Goal: Information Seeking & Learning: Check status

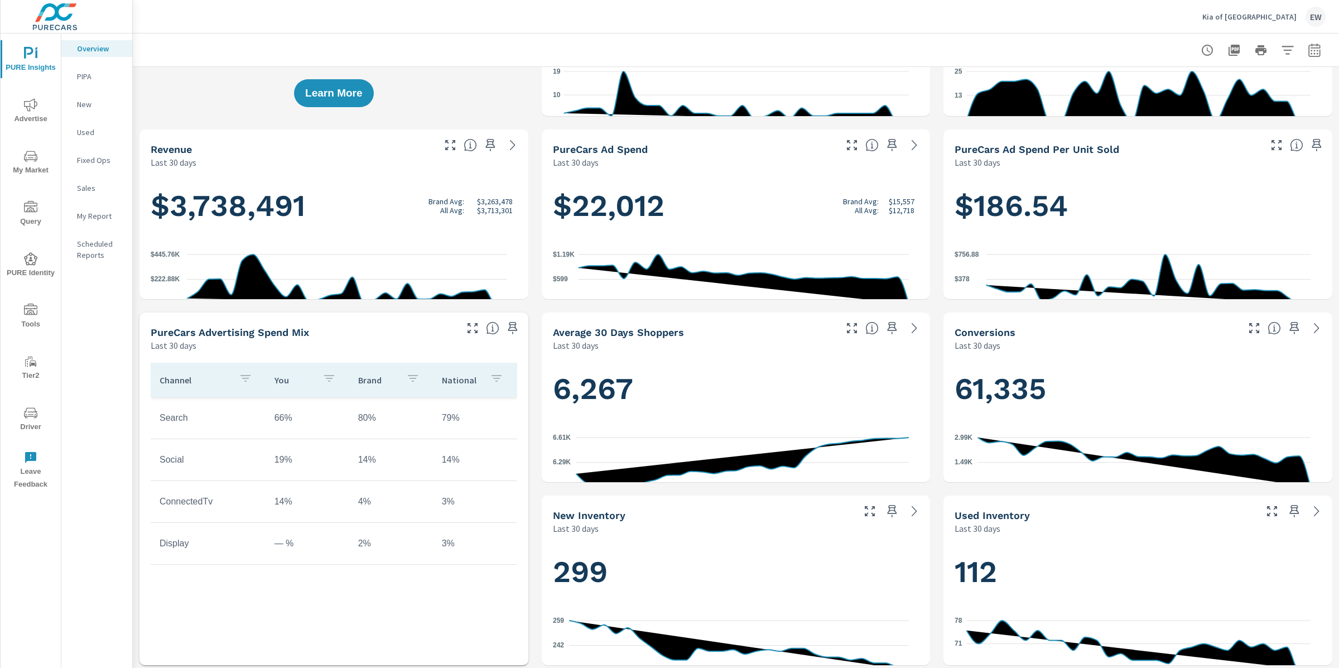
scroll to position [188, 0]
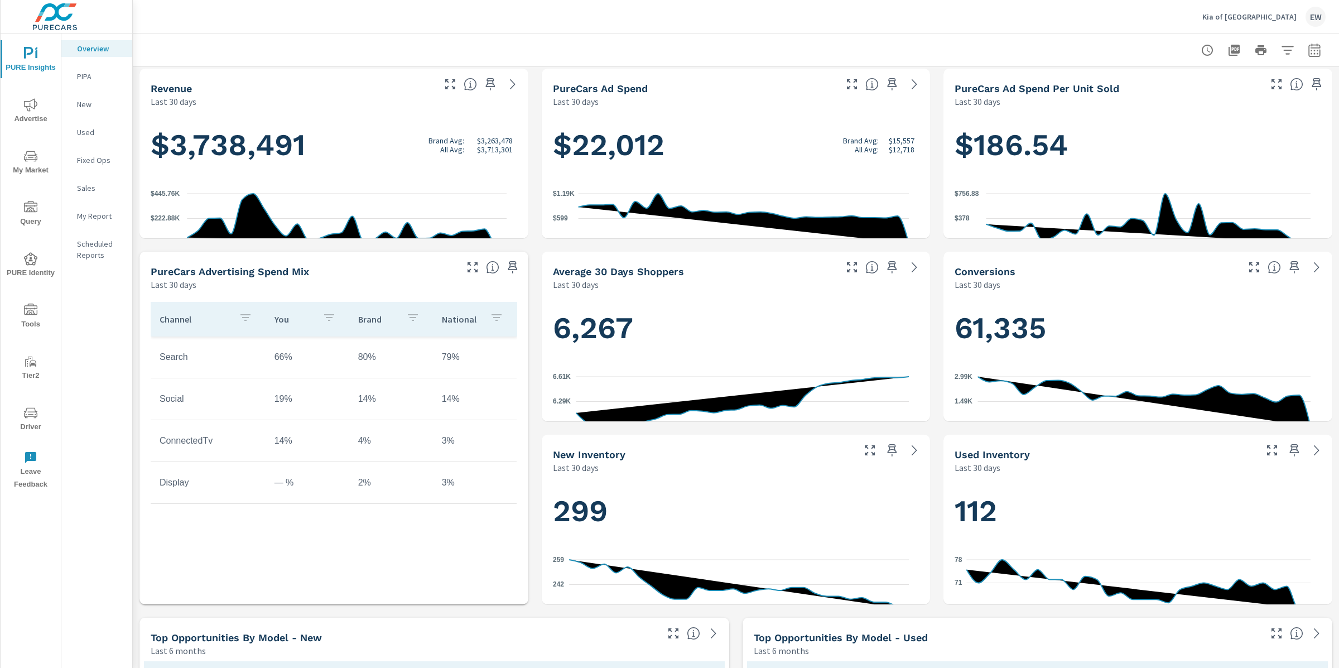
click at [45, 105] on span "Advertise" at bounding box center [31, 111] width 54 height 27
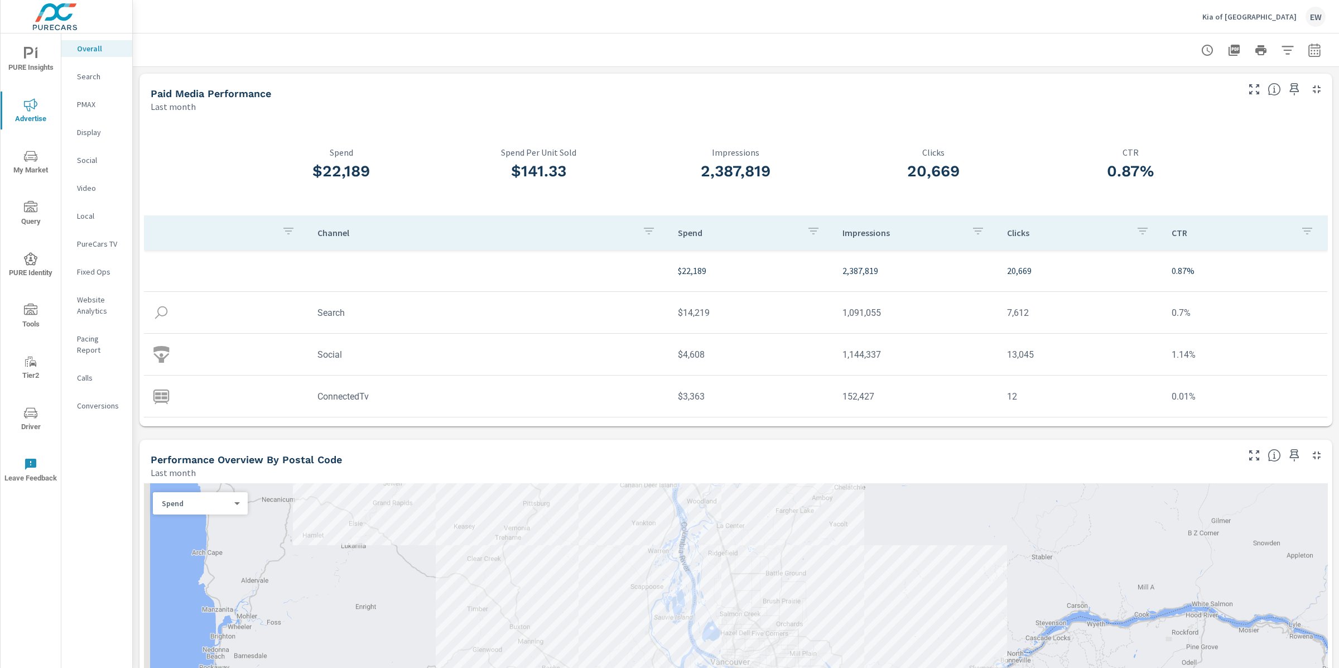
click at [442, 458] on div "Channel Spend Impressions Clicks CTR $22,189 2,387,819 20,669 0.87% Search $14,…" at bounding box center [736, 354] width 1184 height 278
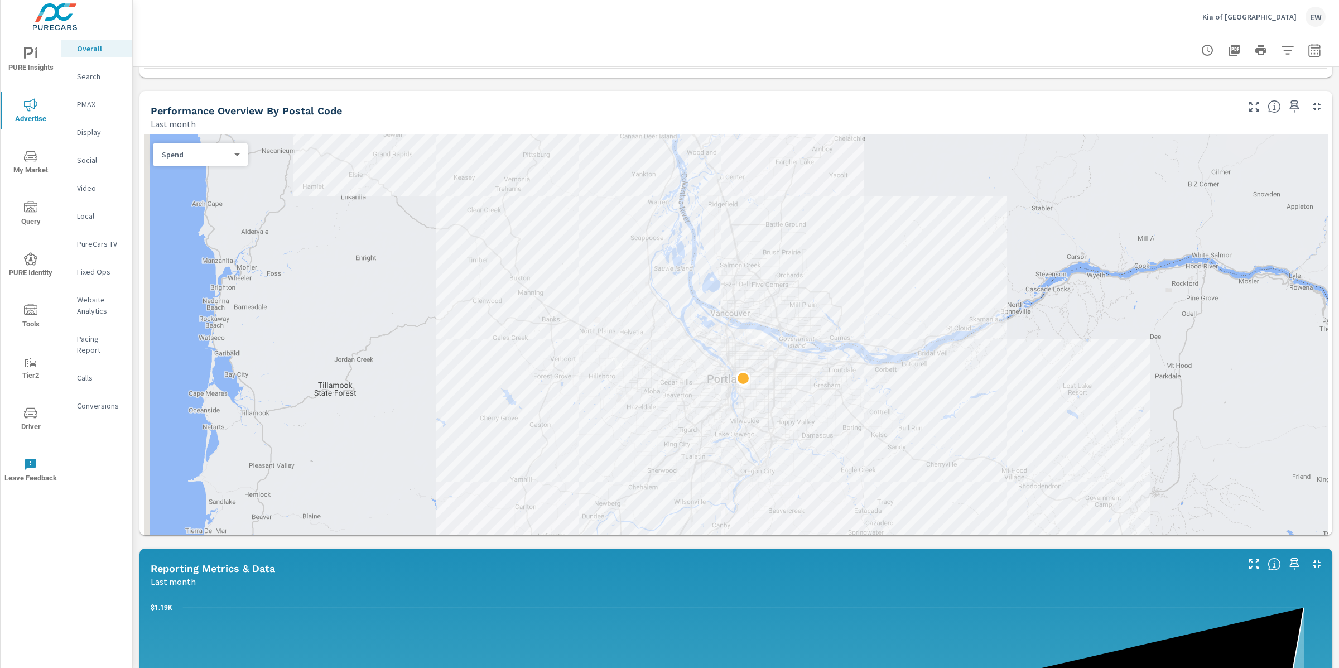
scroll to position [392, 0]
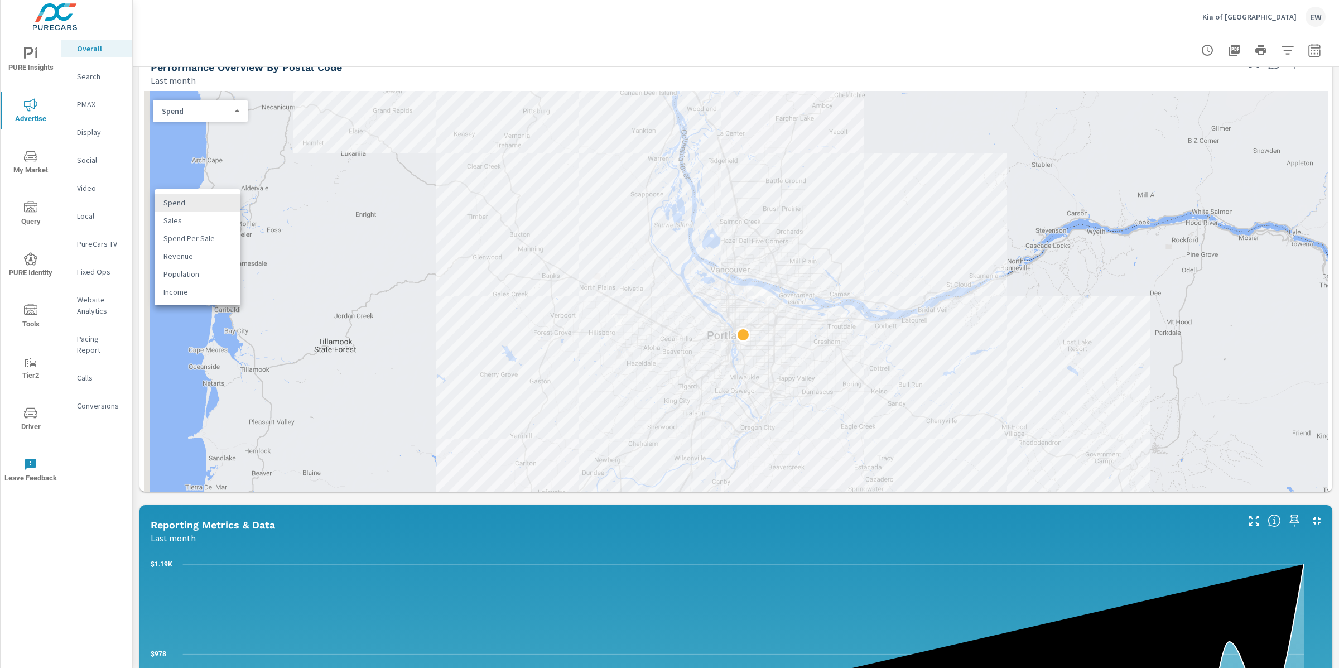
click at [211, 209] on body "PURE Insights Advertise My Market Query PURE Identity Tools Tier2 Driver Leave …" at bounding box center [669, 334] width 1339 height 668
click at [186, 227] on li "Sales" at bounding box center [198, 220] width 86 height 18
click at [1311, 51] on icon "button" at bounding box center [1314, 52] width 7 height 4
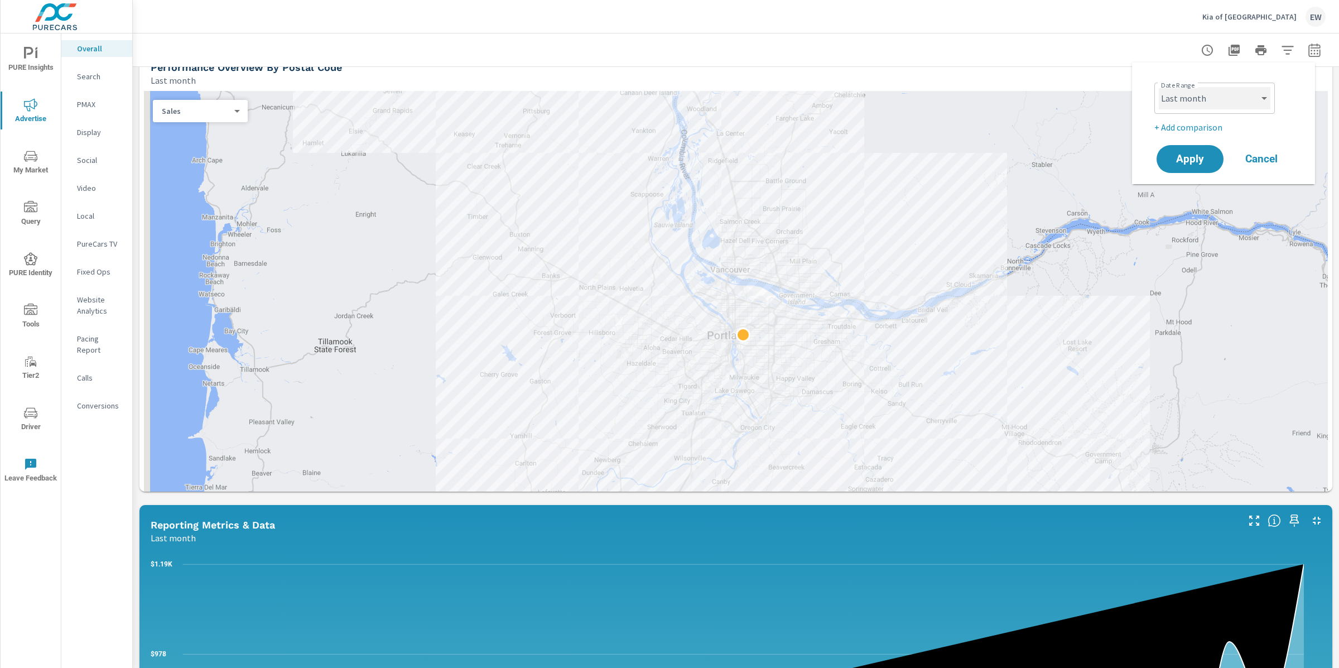
click at [1206, 104] on select "Custom [DATE] Last week Last 7 days Last 14 days Last 30 days Last 45 days Last…" at bounding box center [1215, 98] width 112 height 22
click at [1159, 87] on select "Custom [DATE] Last week Last 7 days Last 14 days Last 30 days Last 45 days Last…" at bounding box center [1215, 98] width 112 height 22
select select "Month to date"
click at [1195, 165] on span "Apply" at bounding box center [1190, 159] width 46 height 11
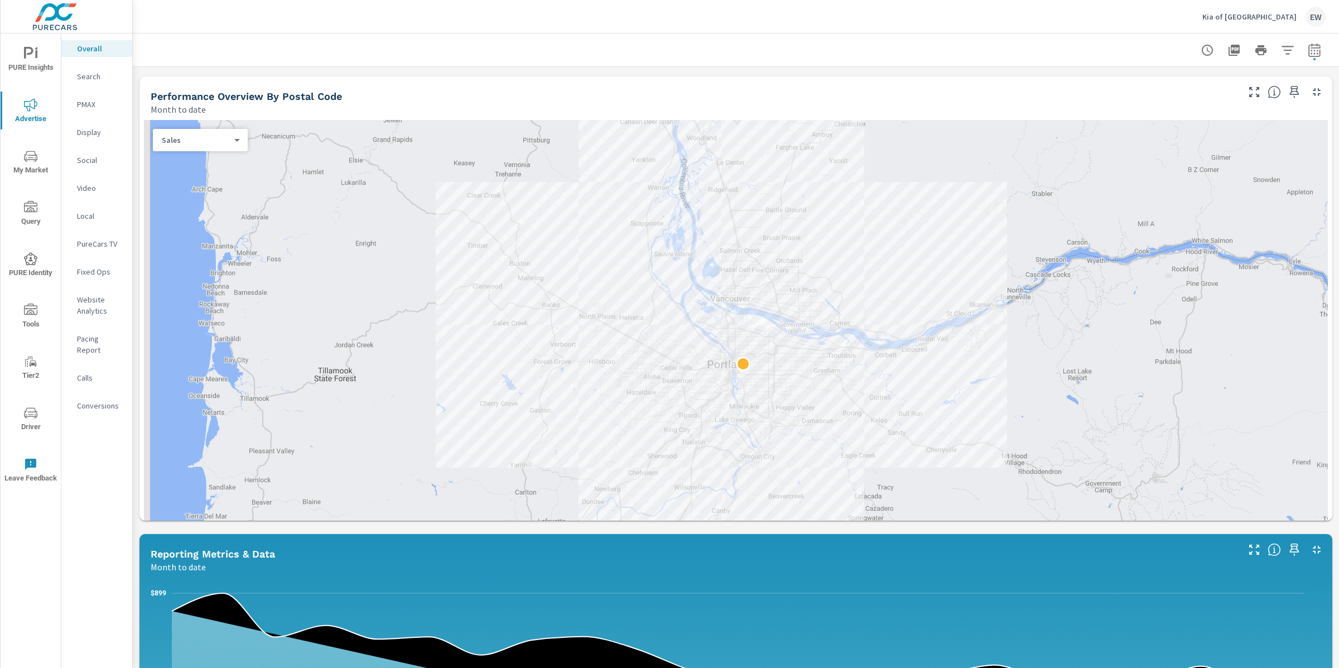
scroll to position [401, 0]
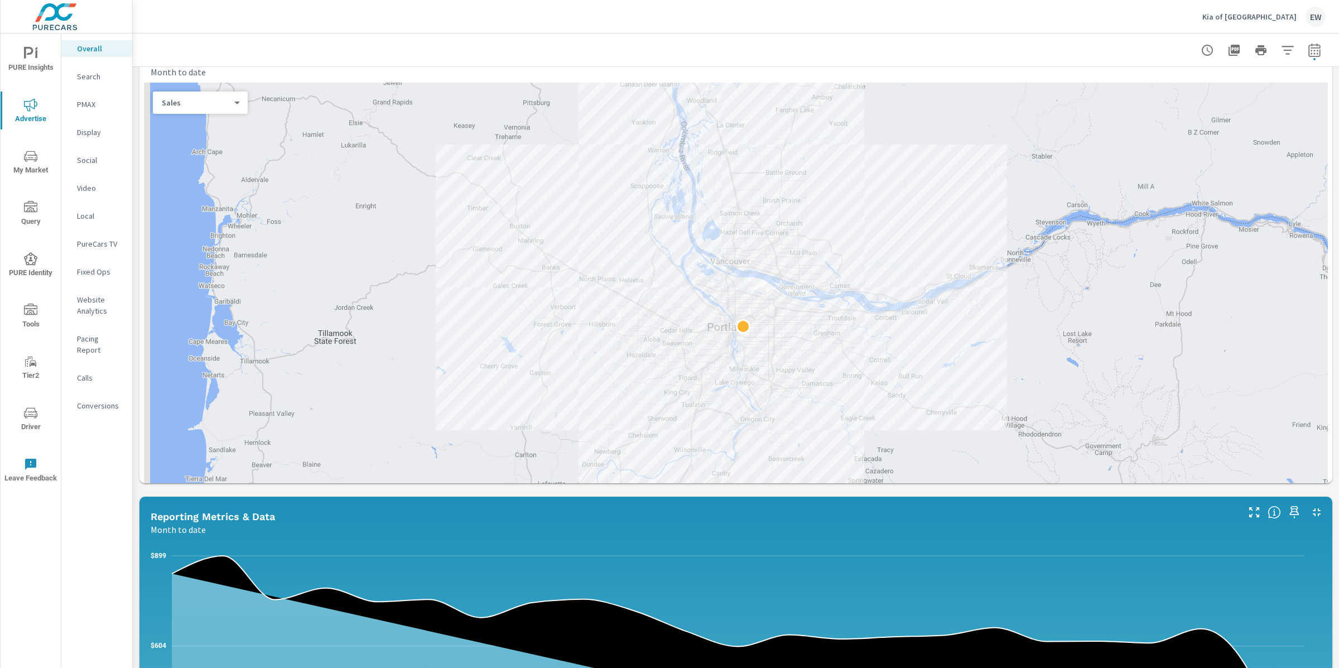
click at [200, 197] on body "PURE Insights Advertise My Market Query PURE Identity Tools Tier2 Driver Leave …" at bounding box center [669, 334] width 1339 height 668
click at [186, 173] on li "Spend" at bounding box center [198, 174] width 86 height 18
click at [190, 197] on body "PURE Insights Advertise My Market Query PURE Identity Tools Tier2 Driver Leave …" at bounding box center [669, 334] width 1339 height 668
click at [189, 218] on li "Sales" at bounding box center [198, 212] width 86 height 18
click at [137, 333] on div "Paid Media Performance Month to date $15,195 Spend $233.76 Spend Per Unit Sold …" at bounding box center [736, 444] width 1206 height 1556
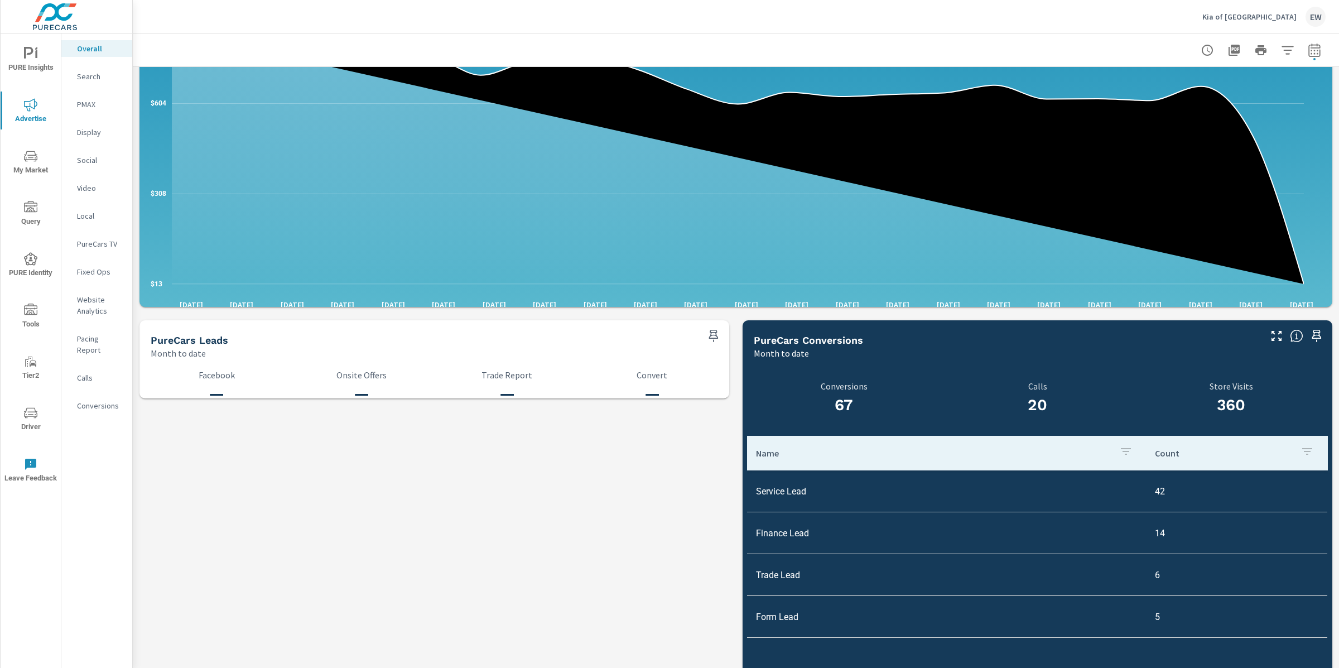
scroll to position [949, 0]
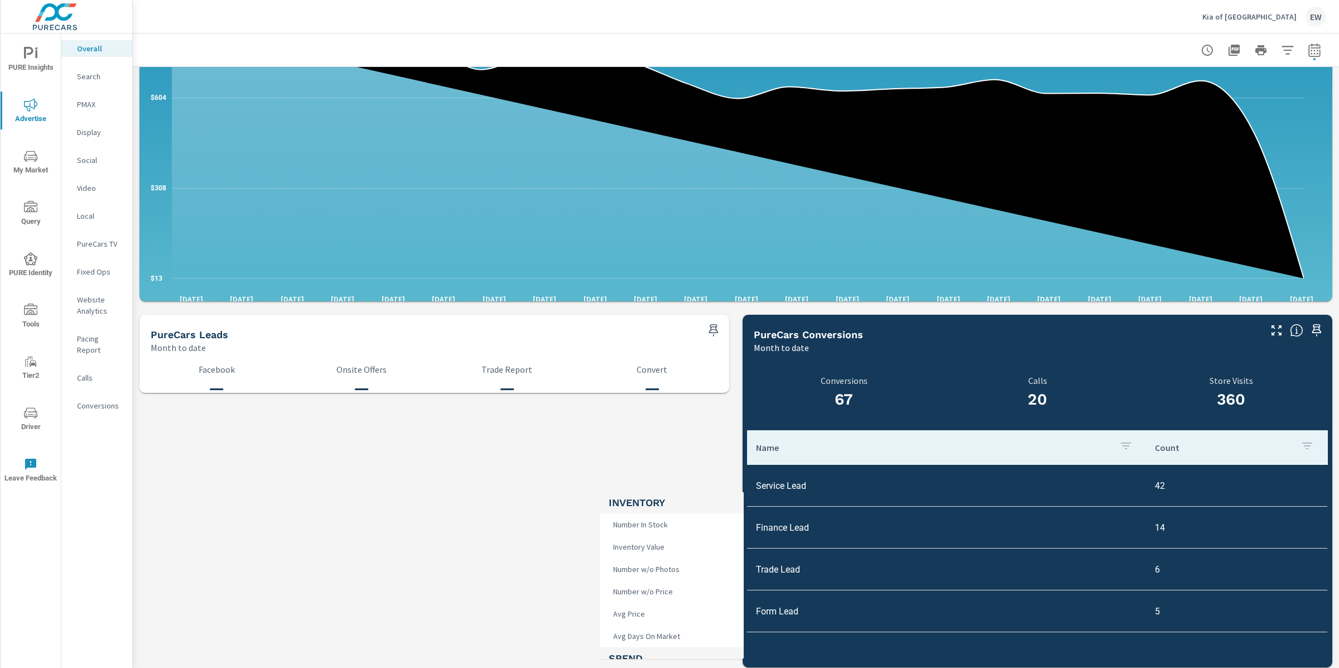
click at [662, 542] on body "PURE Insights Advertise My Market Query PURE Identity Tools Tier2 Driver Leave …" at bounding box center [669, 334] width 1339 height 668
click at [662, 530] on span "Number In Stock" at bounding box center [639, 525] width 61 height 16
type input "Number In Stock"
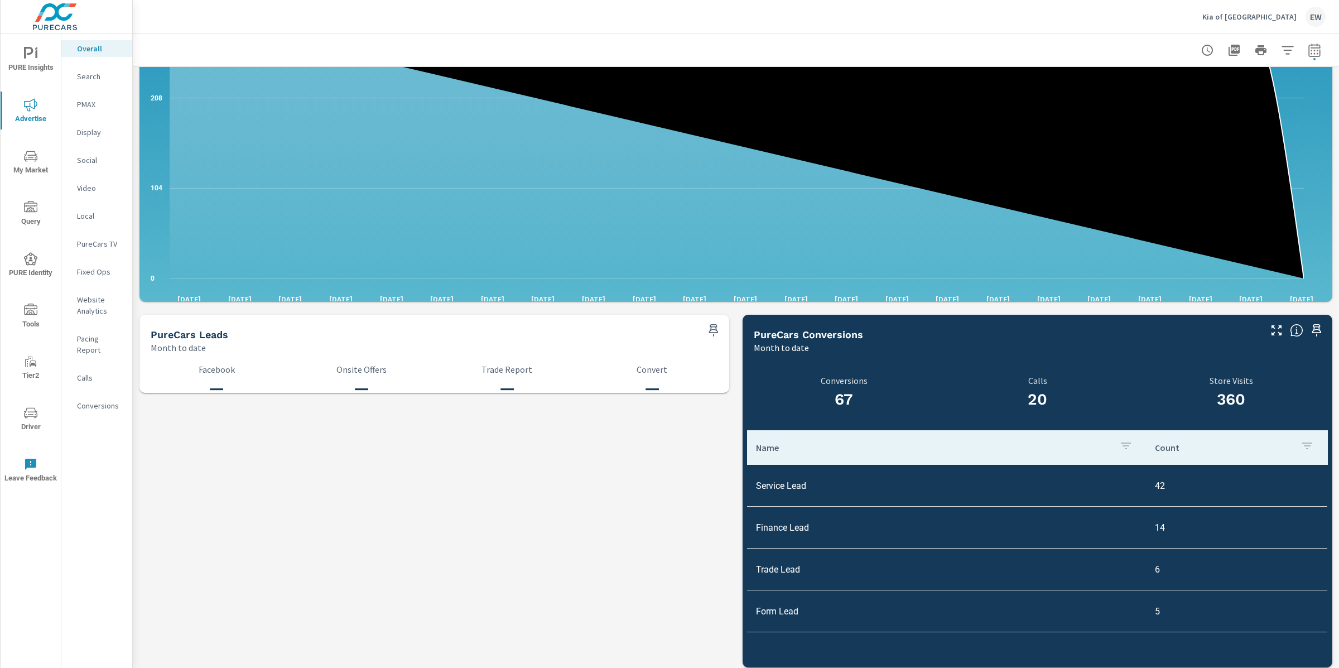
click at [379, 369] on div "Number In Stock Number In Stock ​ vs Add Comparison ​ View as Bars Lines" at bounding box center [736, 342] width 1153 height 56
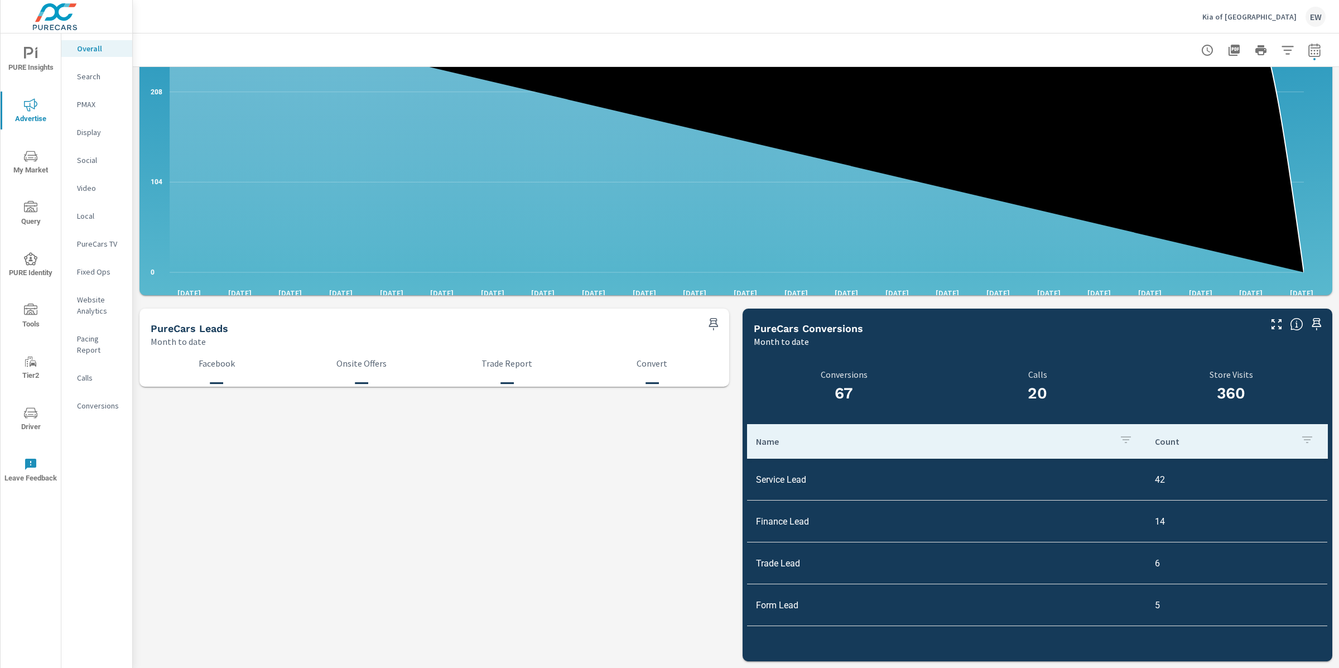
scroll to position [1258, 0]
click at [93, 82] on p "Search" at bounding box center [100, 76] width 46 height 11
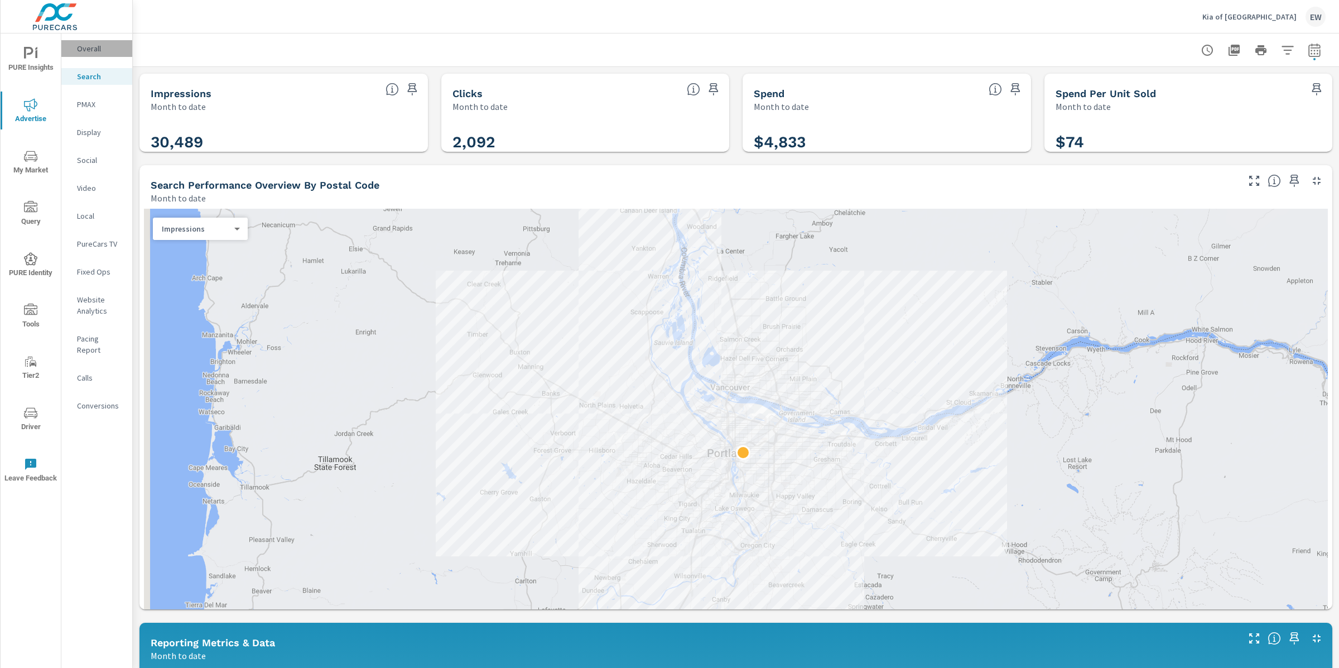
click at [99, 50] on p "Overall" at bounding box center [100, 48] width 46 height 11
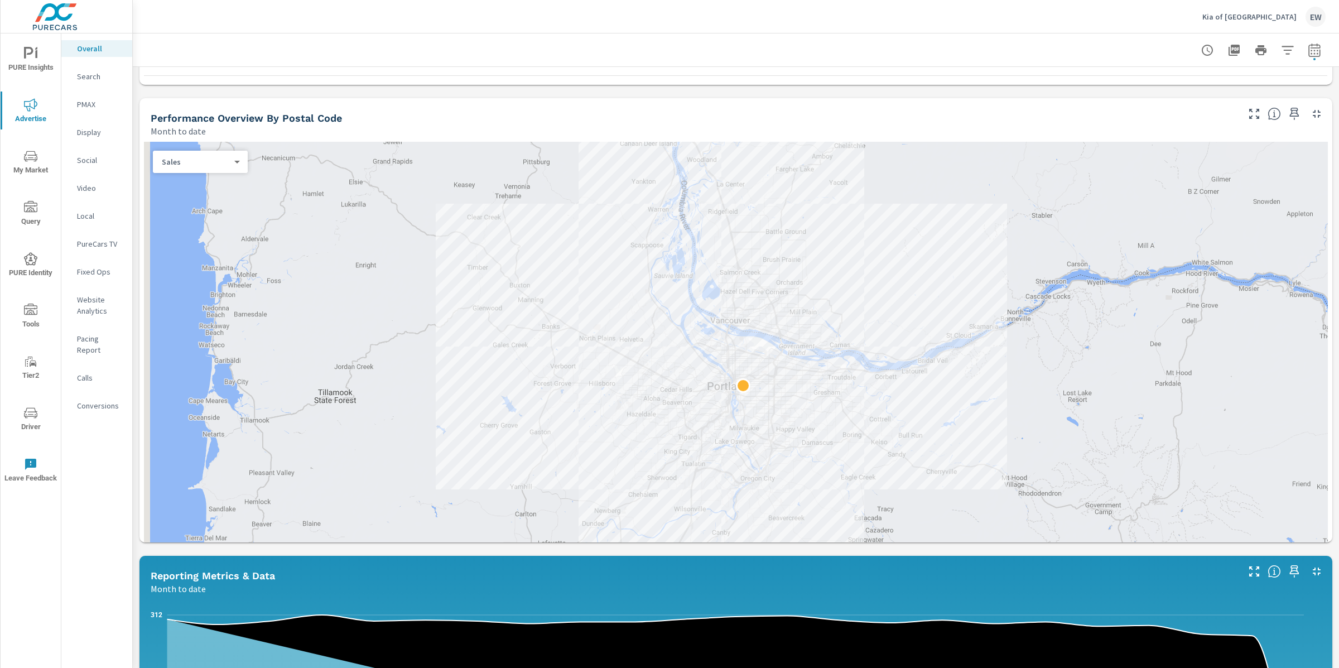
scroll to position [396, 0]
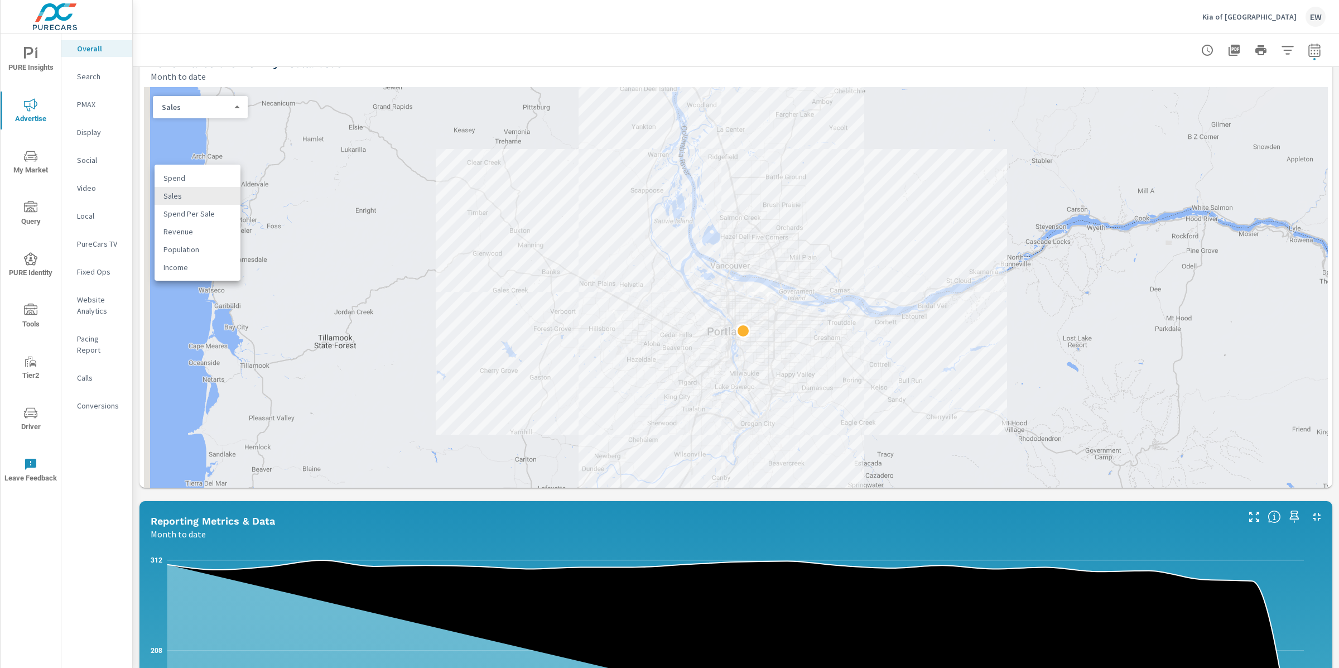
click at [201, 199] on body "PURE Insights Advertise My Market Query PURE Identity Tools Tier2 Driver Leave …" at bounding box center [669, 334] width 1339 height 668
click at [182, 177] on li "Spend" at bounding box center [198, 178] width 86 height 18
click at [198, 203] on body "PURE Insights Advertise My Market Query PURE Identity Tools Tier2 Driver Leave …" at bounding box center [669, 334] width 1339 height 668
click at [186, 223] on li "Sales" at bounding box center [198, 217] width 86 height 18
click at [1308, 51] on icon "button" at bounding box center [1314, 50] width 13 height 13
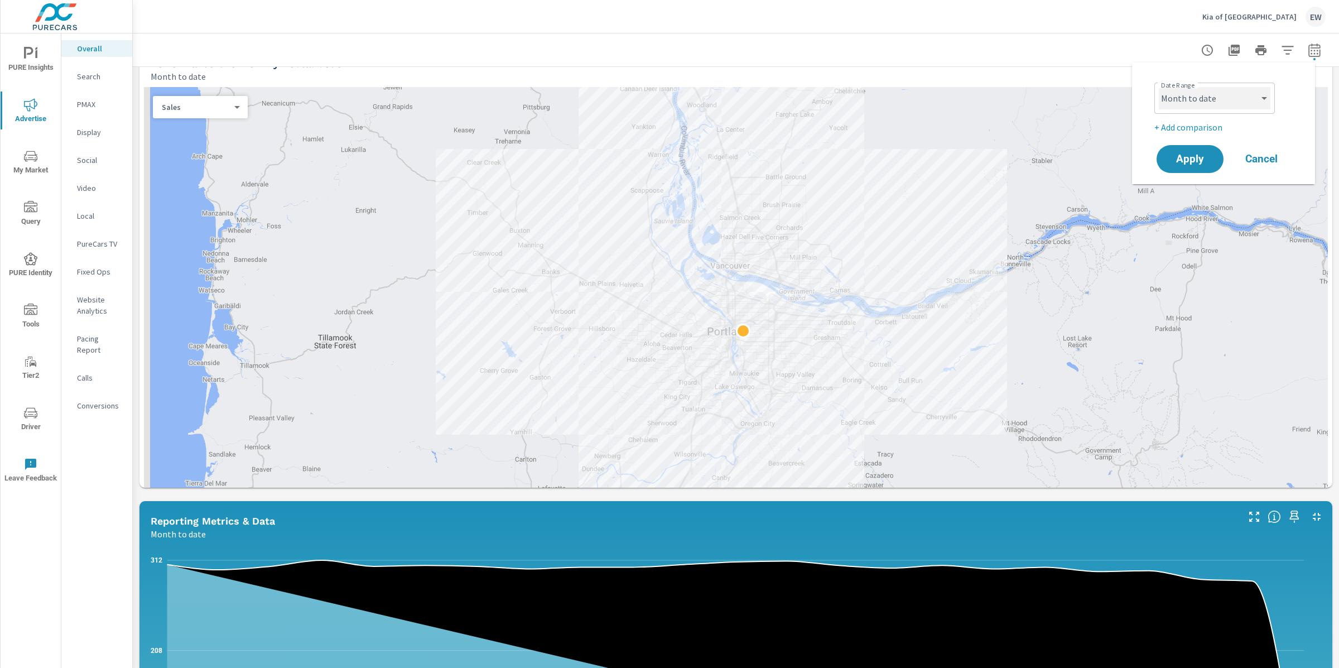
click at [1183, 99] on select "Custom [DATE] Last week Last 7 days Last 14 days Last 30 days Last 45 days Last…" at bounding box center [1215, 98] width 112 height 22
click at [1159, 87] on select "Custom [DATE] Last week Last 7 days Last 14 days Last 30 days Last 45 days Last…" at bounding box center [1215, 98] width 112 height 22
select select "Last month"
click at [1182, 163] on span "Apply" at bounding box center [1190, 159] width 46 height 11
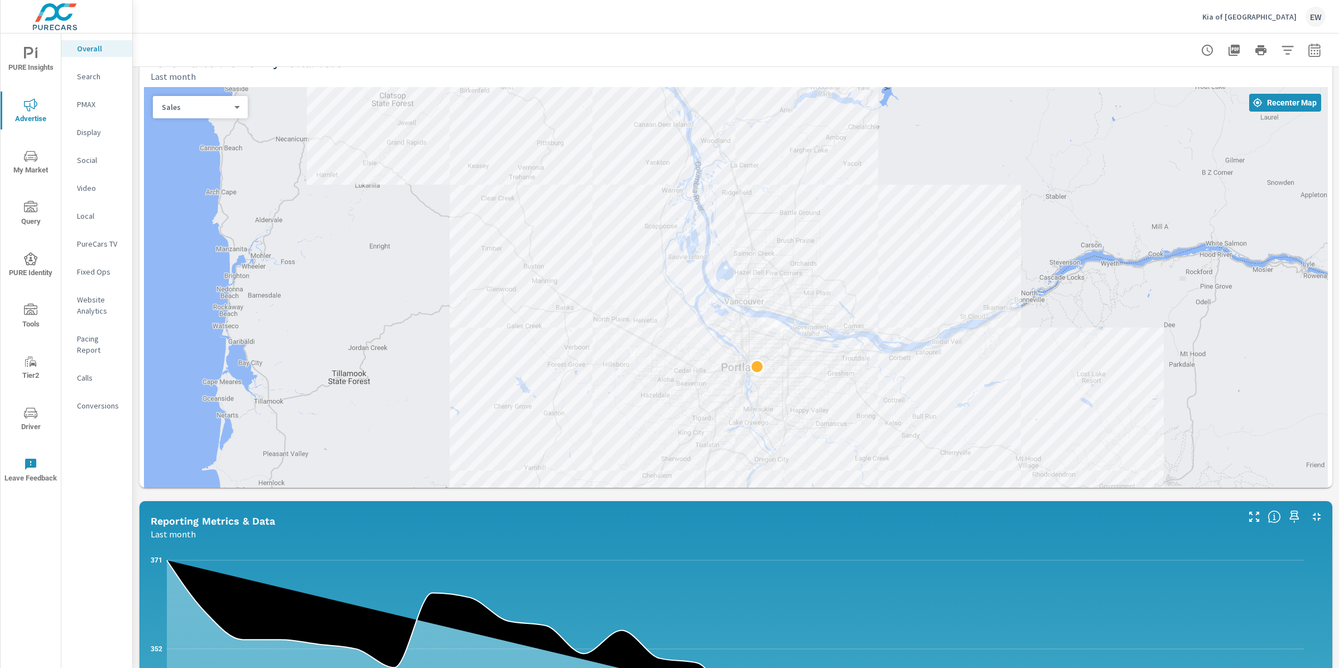
drag, startPoint x: 432, startPoint y: 326, endPoint x: 446, endPoint y: 363, distance: 39.9
click at [446, 363] on div at bounding box center [736, 323] width 1184 height 473
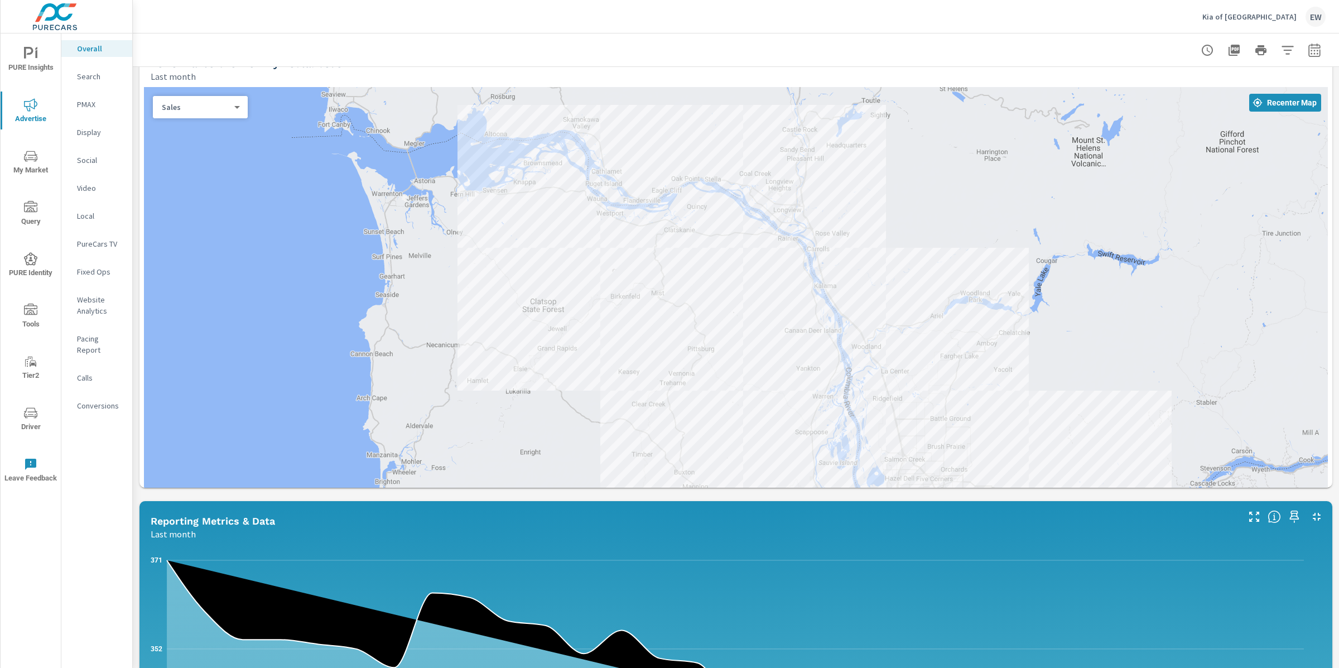
drag, startPoint x: 448, startPoint y: 270, endPoint x: 600, endPoint y: 477, distance: 256.7
click at [600, 477] on div at bounding box center [736, 323] width 1184 height 473
drag, startPoint x: 643, startPoint y: 654, endPoint x: 639, endPoint y: 635, distance: 19.5
click at [641, 594] on div "← Move left → Move right ↑ Move up ↓ Move down + Zoom in - Zoom out Home Jump l…" at bounding box center [736, 340] width 1184 height 507
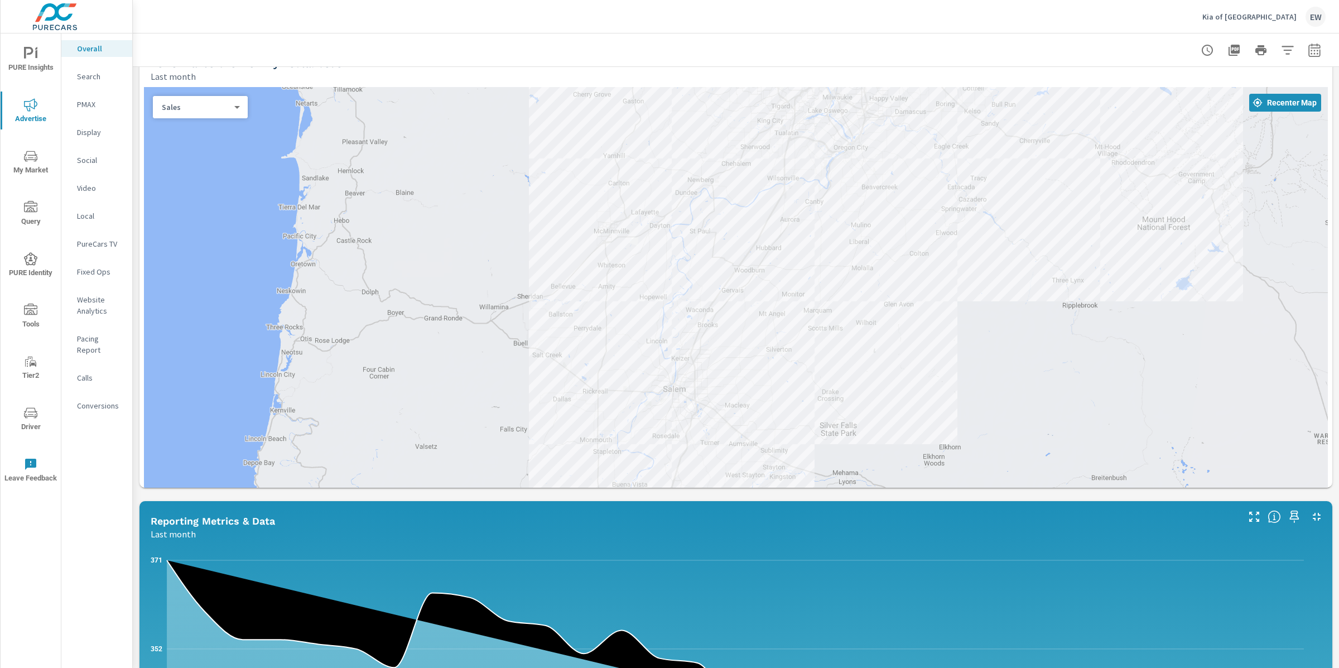
drag, startPoint x: 640, startPoint y: 599, endPoint x: 569, endPoint y: 80, distance: 523.3
click at [569, 80] on div "Paid Media Performance Last month $22,189 Spend $141.33 Spend Per Unit Sold 2,3…" at bounding box center [736, 449] width 1206 height 1556
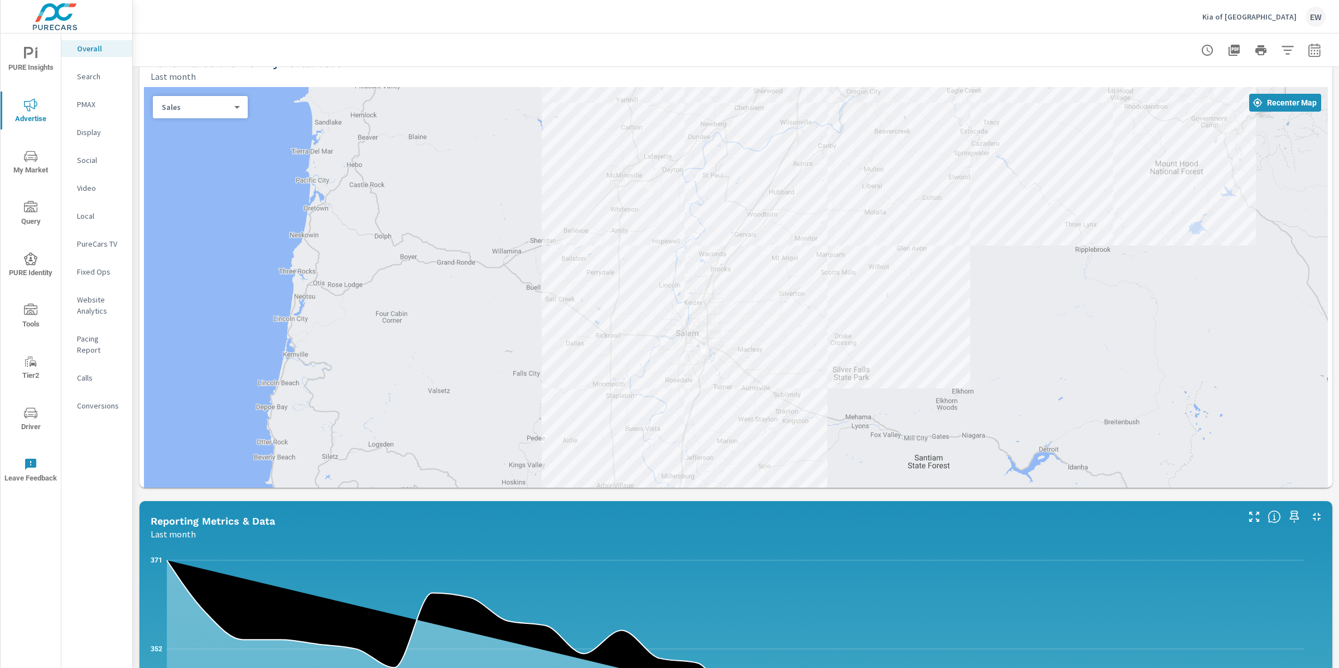
drag, startPoint x: 522, startPoint y: 473, endPoint x: 542, endPoint y: 388, distance: 87.6
click at [542, 388] on div at bounding box center [736, 323] width 1184 height 473
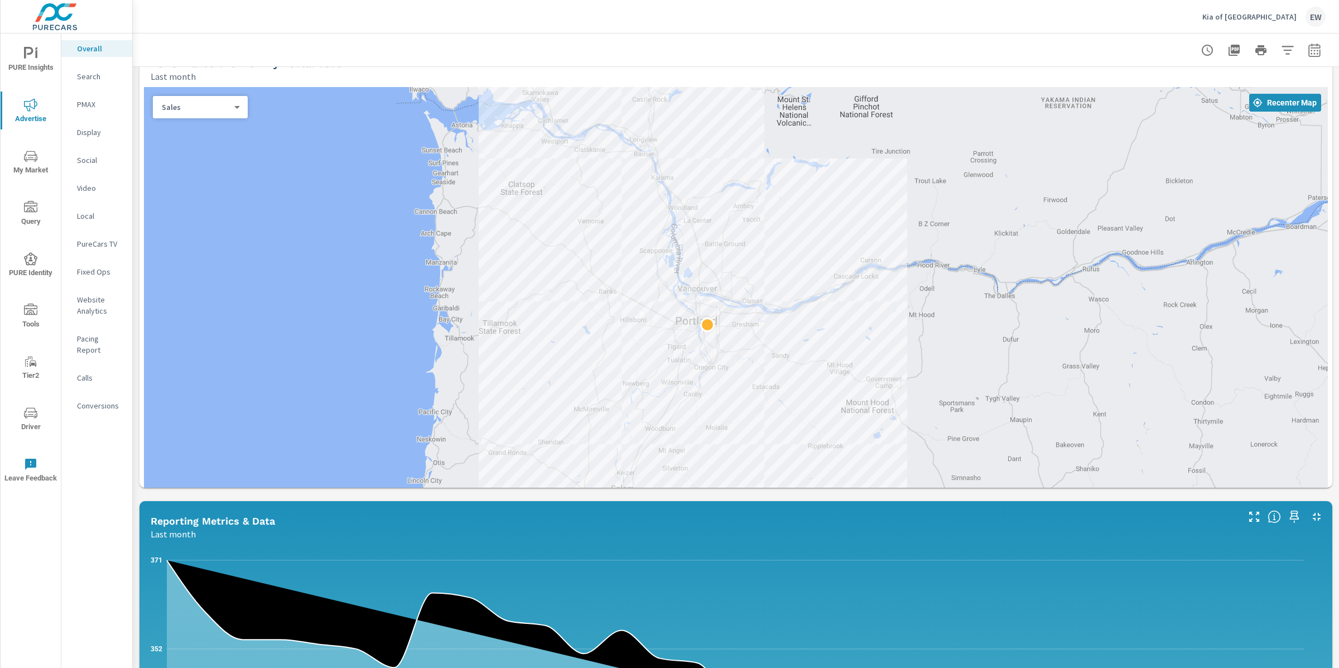
drag, startPoint x: 720, startPoint y: 466, endPoint x: 716, endPoint y: 612, distance: 145.1
click at [716, 560] on div at bounding box center [736, 323] width 1184 height 473
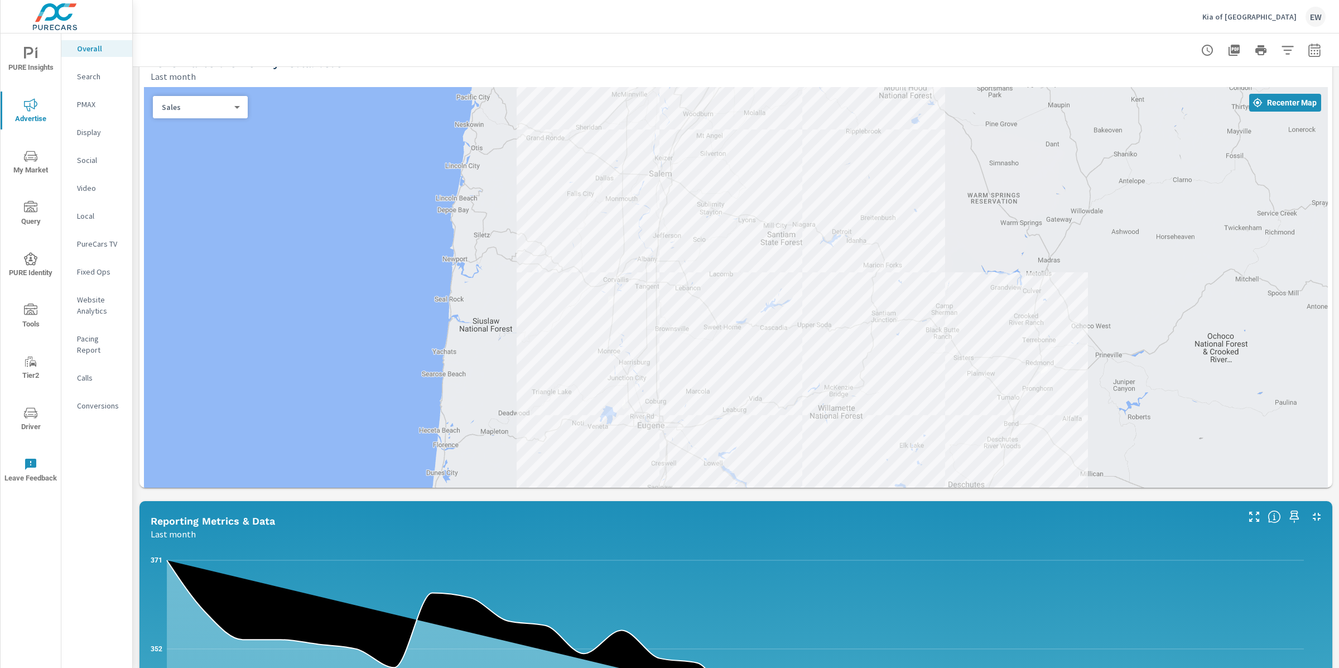
drag, startPoint x: 694, startPoint y: 571, endPoint x: 737, endPoint y: 297, distance: 276.8
click at [737, 297] on div at bounding box center [736, 323] width 1184 height 473
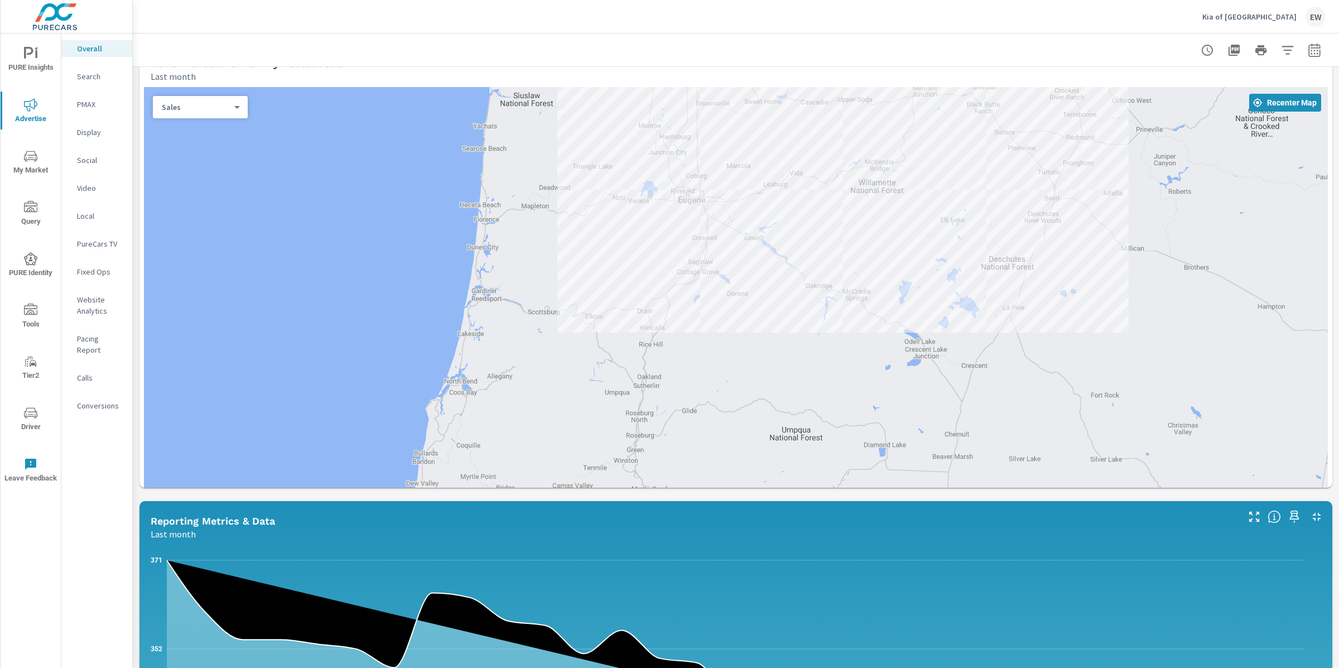
drag, startPoint x: 822, startPoint y: 542, endPoint x: 863, endPoint y: 316, distance: 229.2
click at [863, 316] on div at bounding box center [1312, 402] width 1071 height 603
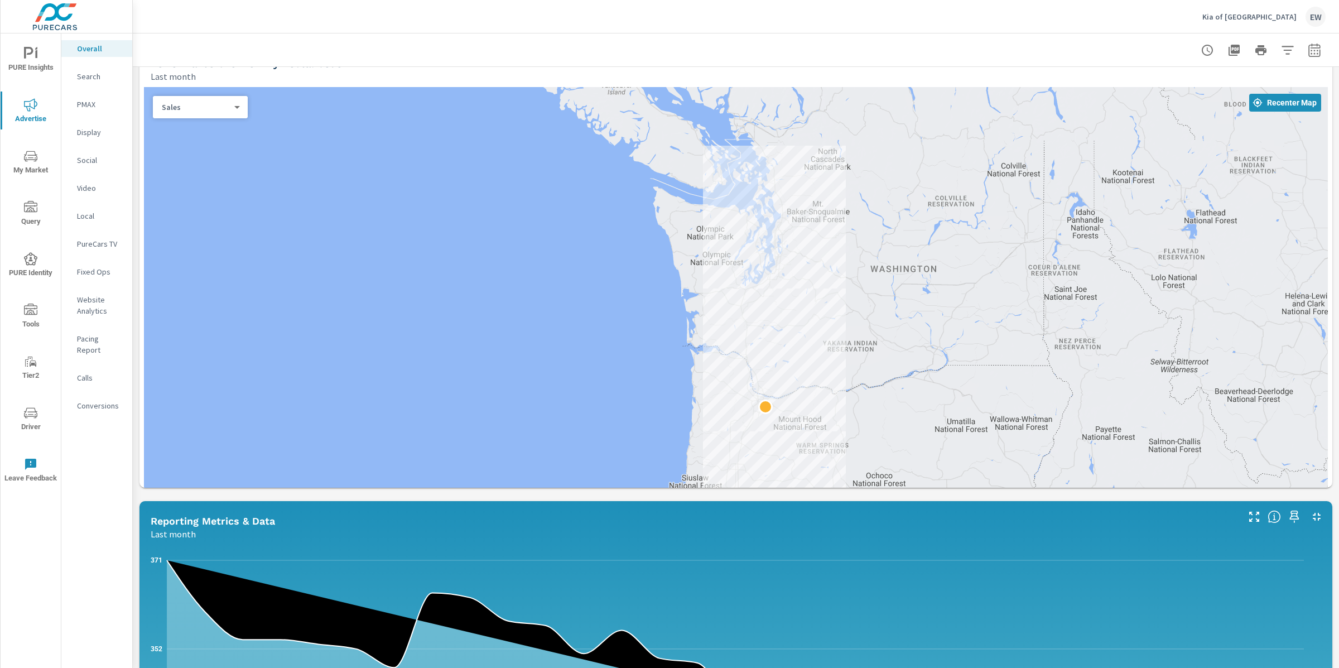
drag, startPoint x: 898, startPoint y: 390, endPoint x: 810, endPoint y: 663, distance: 286.7
click at [810, 594] on div "← Move left → Move right ↑ Move up ↓ Move down + Zoom in - Zoom out Home Jump l…" at bounding box center [736, 340] width 1184 height 507
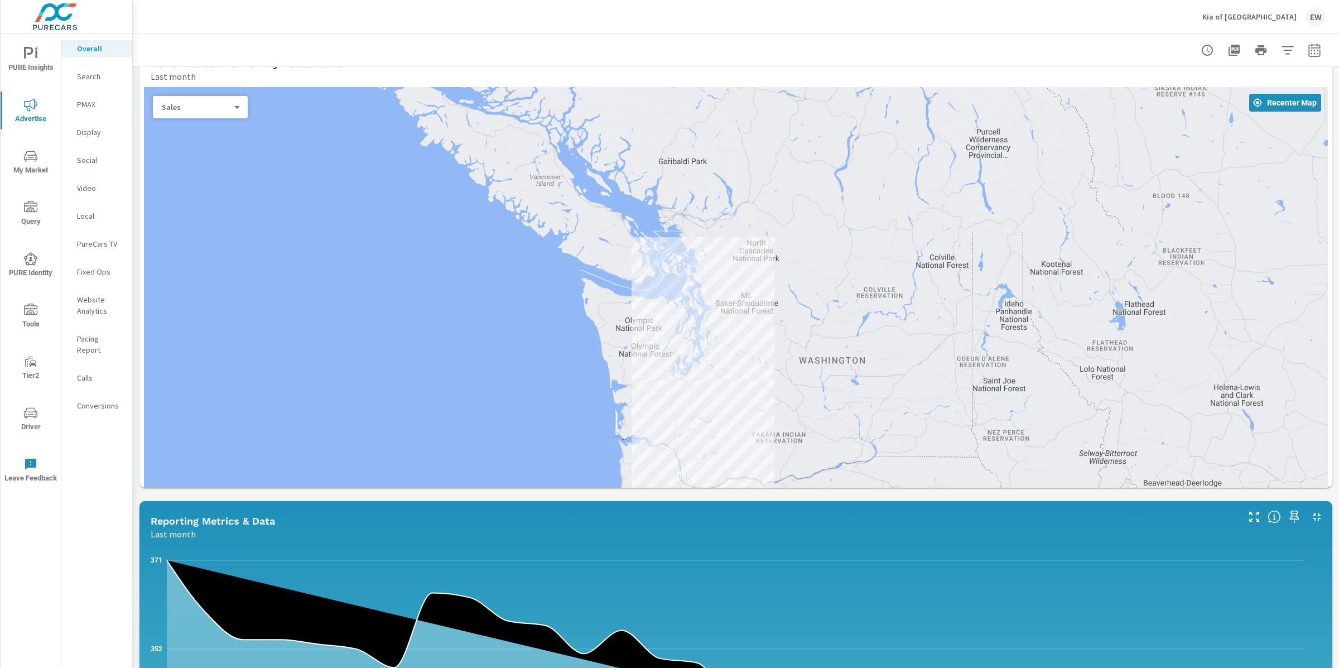
drag, startPoint x: 841, startPoint y: 396, endPoint x: 772, endPoint y: 482, distance: 110.0
click at [772, 482] on div at bounding box center [736, 323] width 1184 height 473
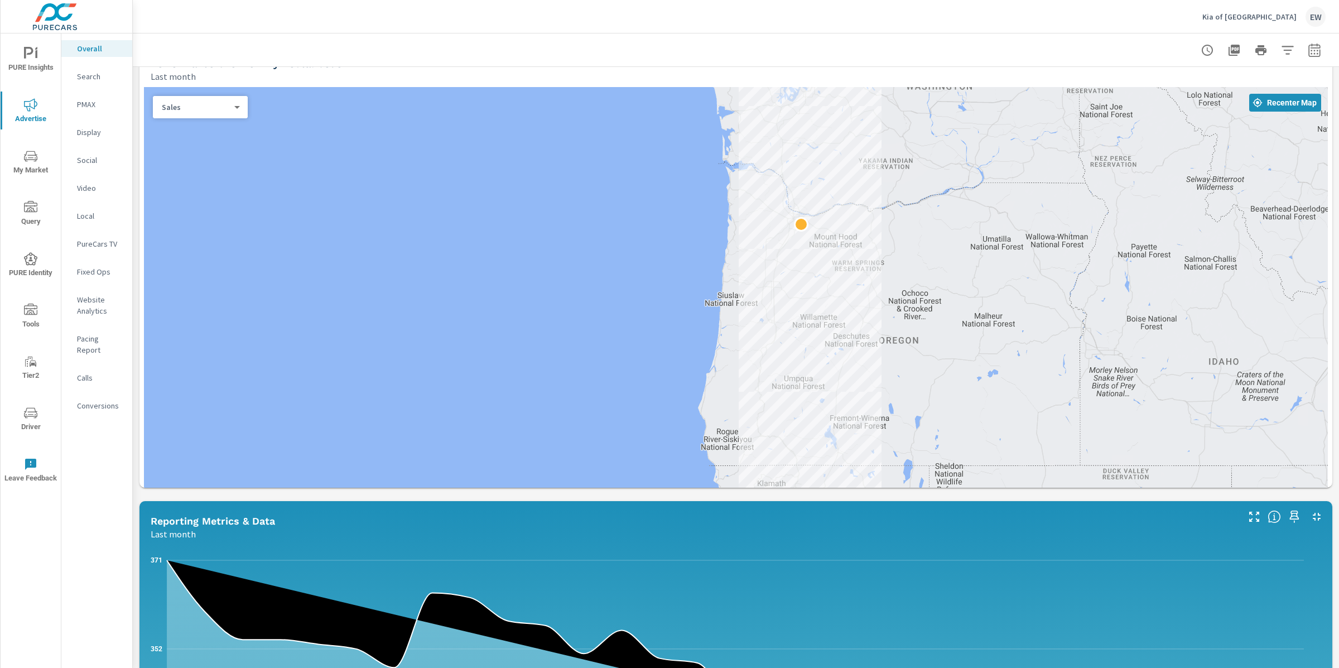
drag, startPoint x: 781, startPoint y: 501, endPoint x: 890, endPoint y: 226, distance: 295.8
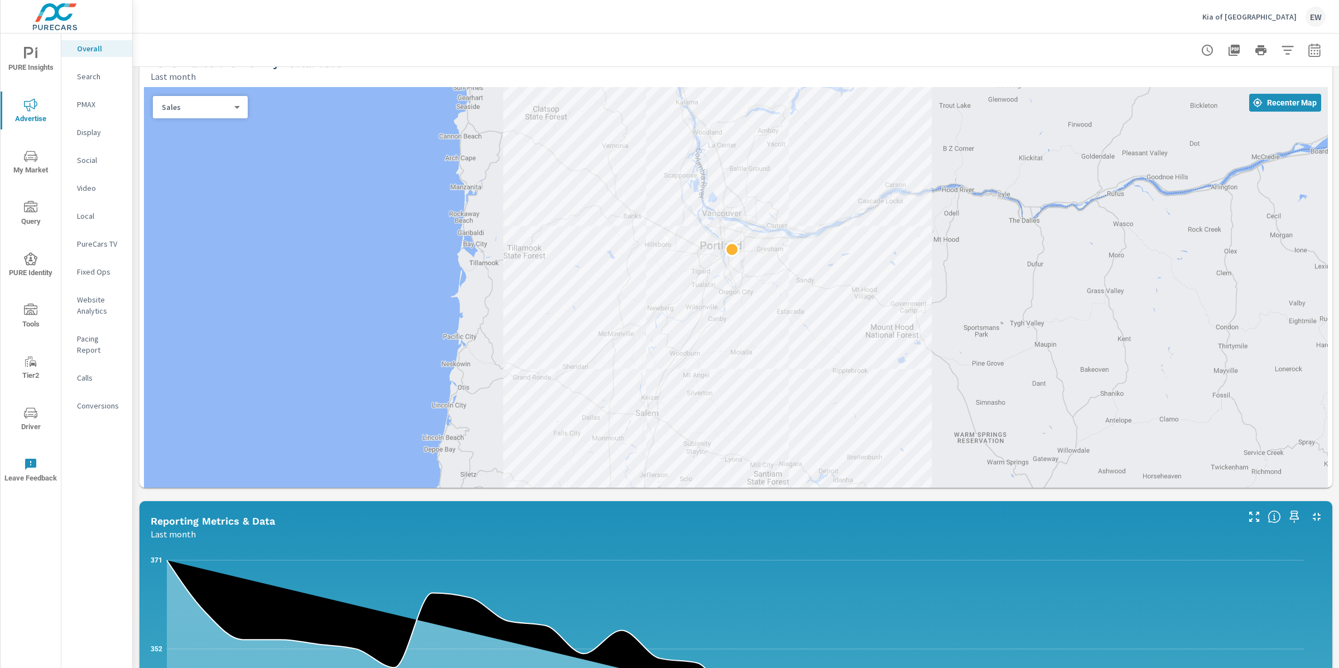
drag, startPoint x: 724, startPoint y: 263, endPoint x: 736, endPoint y: 639, distance: 376.3
click at [736, 560] on div at bounding box center [736, 323] width 1184 height 473
click at [1308, 49] on icon "button" at bounding box center [1314, 50] width 13 height 13
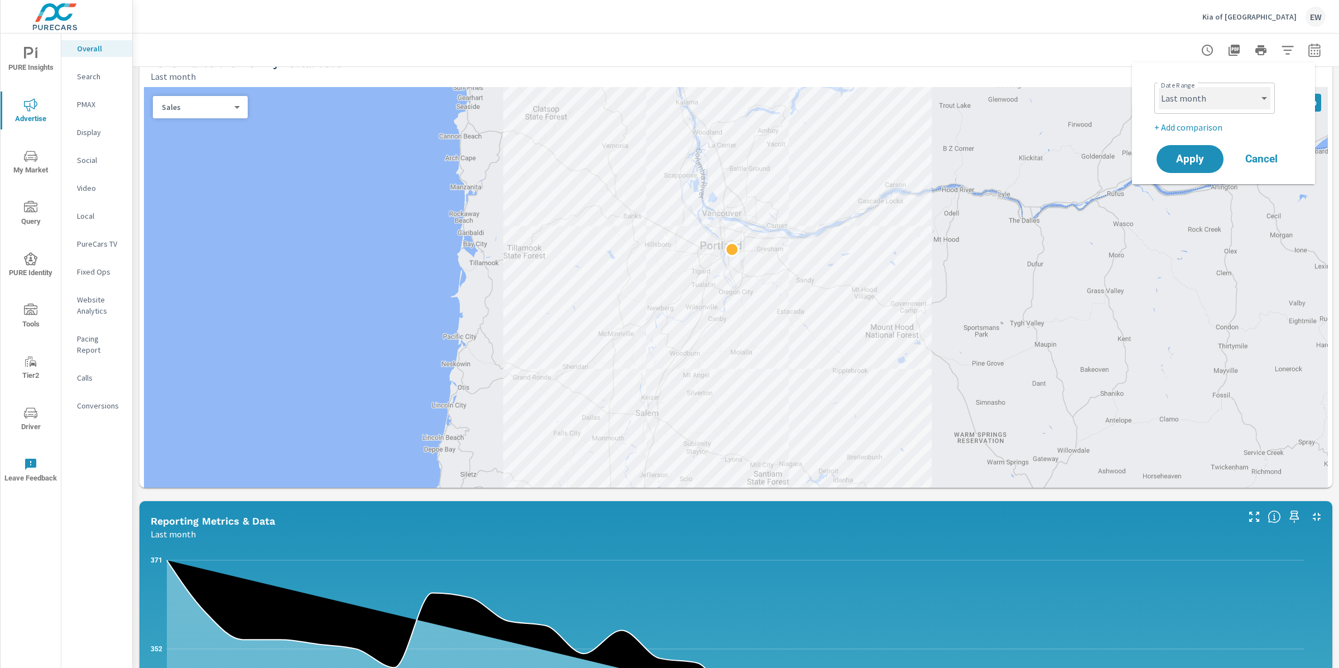
click at [1212, 99] on select "Custom [DATE] Last week Last 7 days Last 14 days Last 30 days Last 45 days Last…" at bounding box center [1215, 98] width 112 height 22
click at [1159, 87] on select "Custom [DATE] Last week Last 7 days Last 14 days Last 30 days Last 45 days Last…" at bounding box center [1215, 98] width 112 height 22
select select "Month to date"
click at [1204, 165] on span "Apply" at bounding box center [1190, 159] width 46 height 11
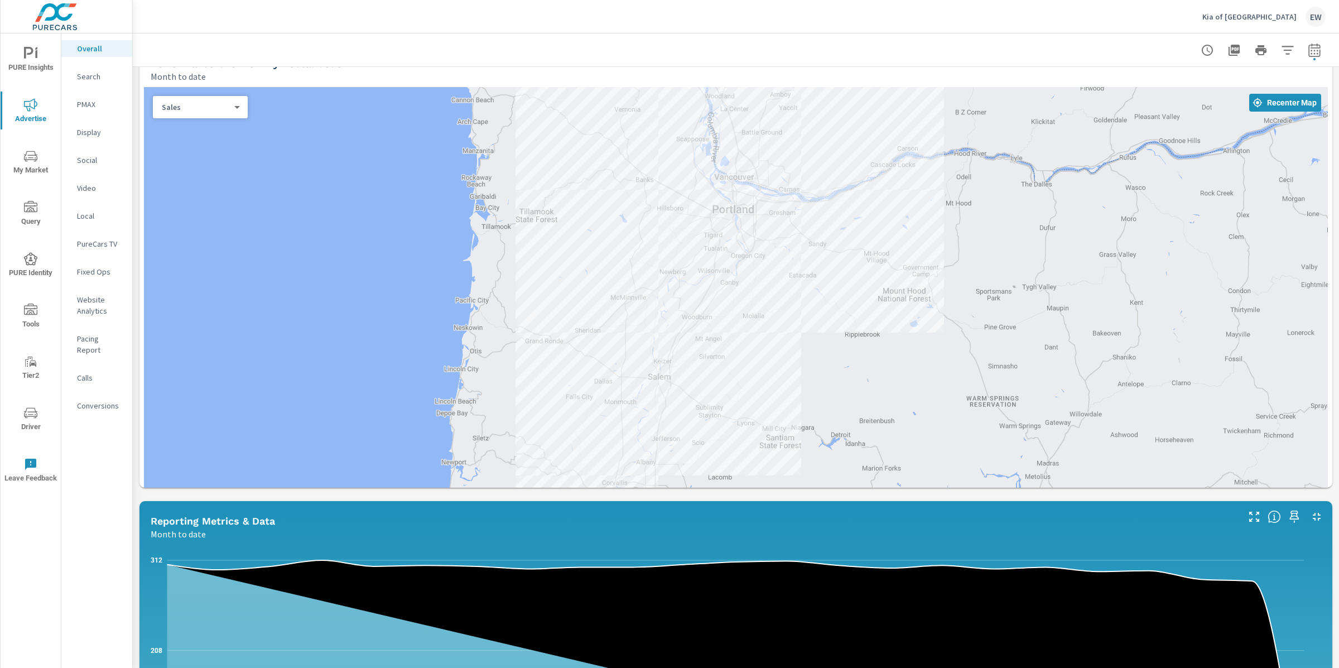
drag, startPoint x: 829, startPoint y: 536, endPoint x: 841, endPoint y: 499, distance: 38.3
click at [841, 499] on div at bounding box center [1283, 588] width 1071 height 603
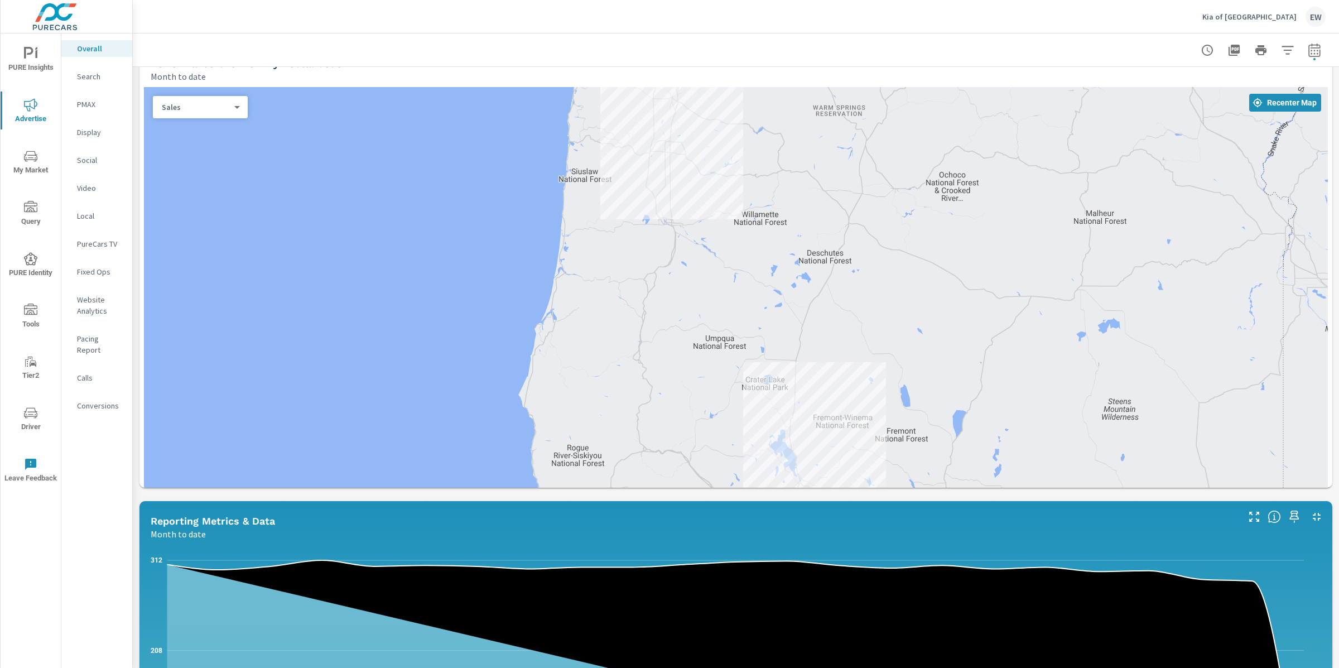
drag, startPoint x: 840, startPoint y: 537, endPoint x: 752, endPoint y: 245, distance: 304.9
click at [752, 245] on div at bounding box center [1185, 336] width 1071 height 603
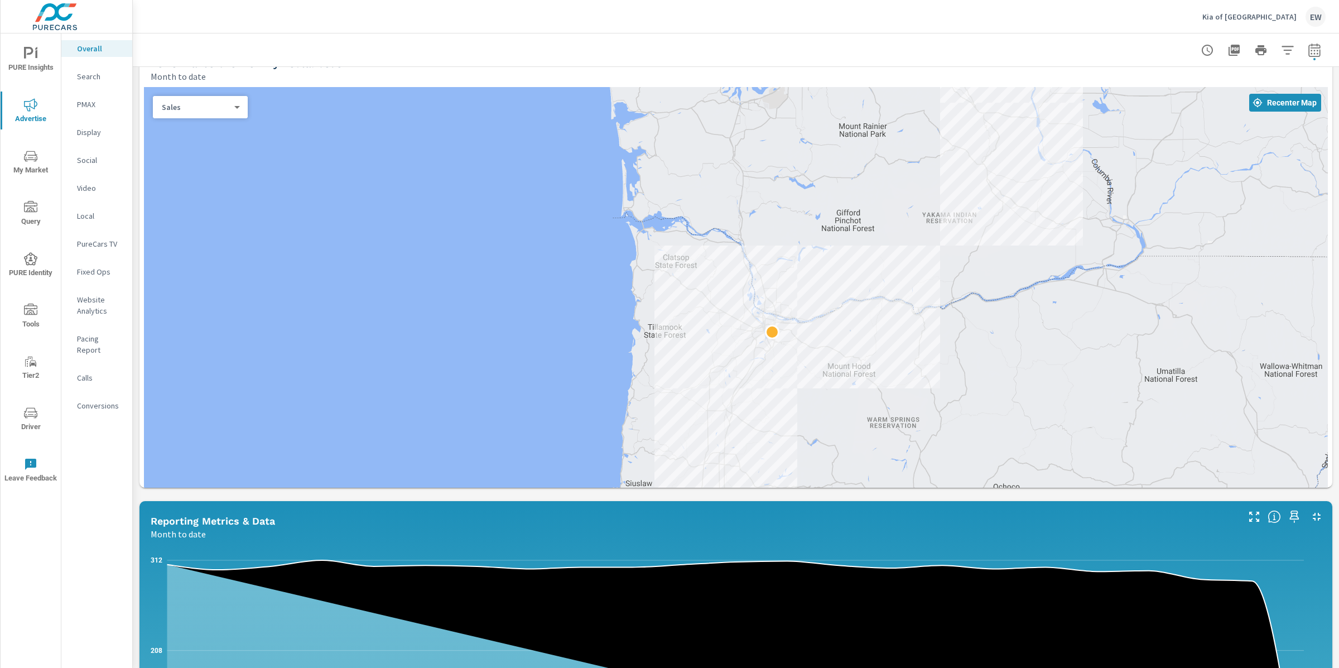
drag, startPoint x: 805, startPoint y: 351, endPoint x: 863, endPoint y: 668, distance: 322.3
click at [863, 594] on div "← Move left → Move right ↑ Move up ↓ Move down + Zoom in - Zoom out Home Jump l…" at bounding box center [736, 340] width 1184 height 507
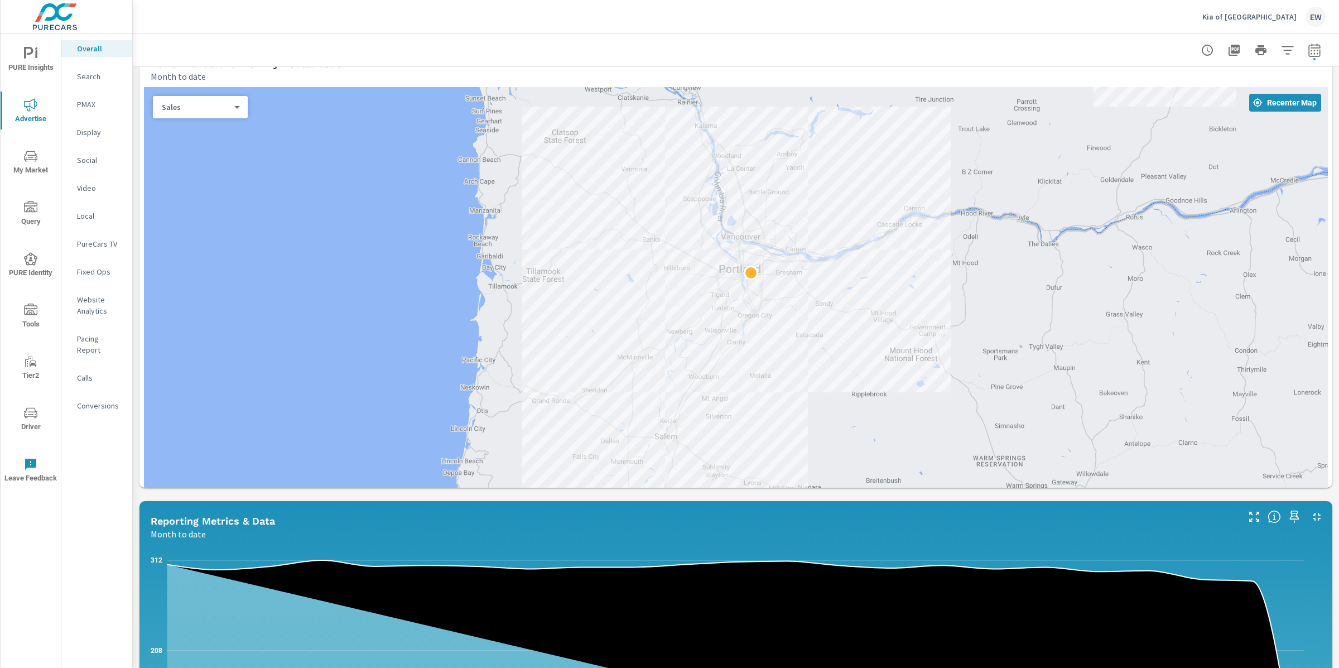
drag, startPoint x: 708, startPoint y: 343, endPoint x: 786, endPoint y: 423, distance: 111.3
click at [786, 423] on div at bounding box center [736, 323] width 1184 height 473
